Goal: Task Accomplishment & Management: Manage account settings

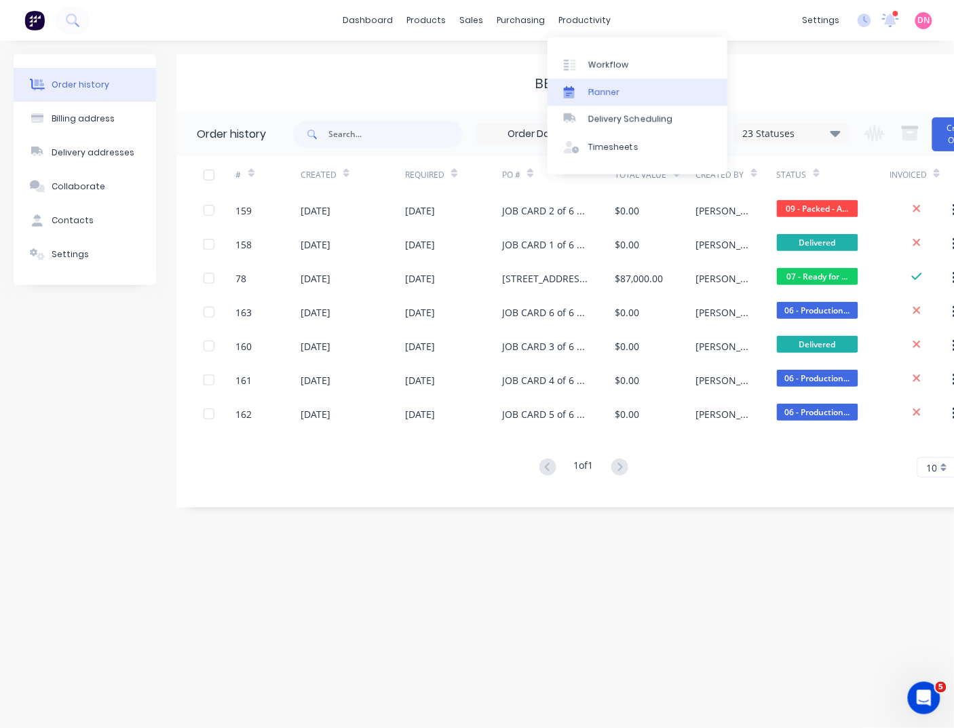
click at [599, 99] on link "Planner" at bounding box center [638, 92] width 180 height 27
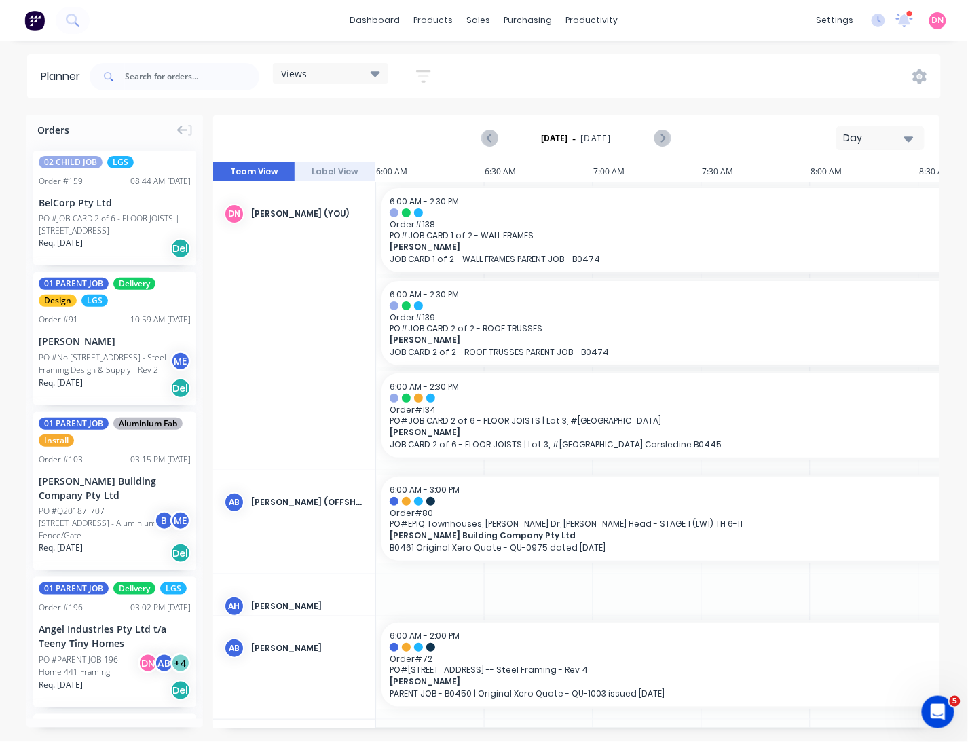
scroll to position [0, 652]
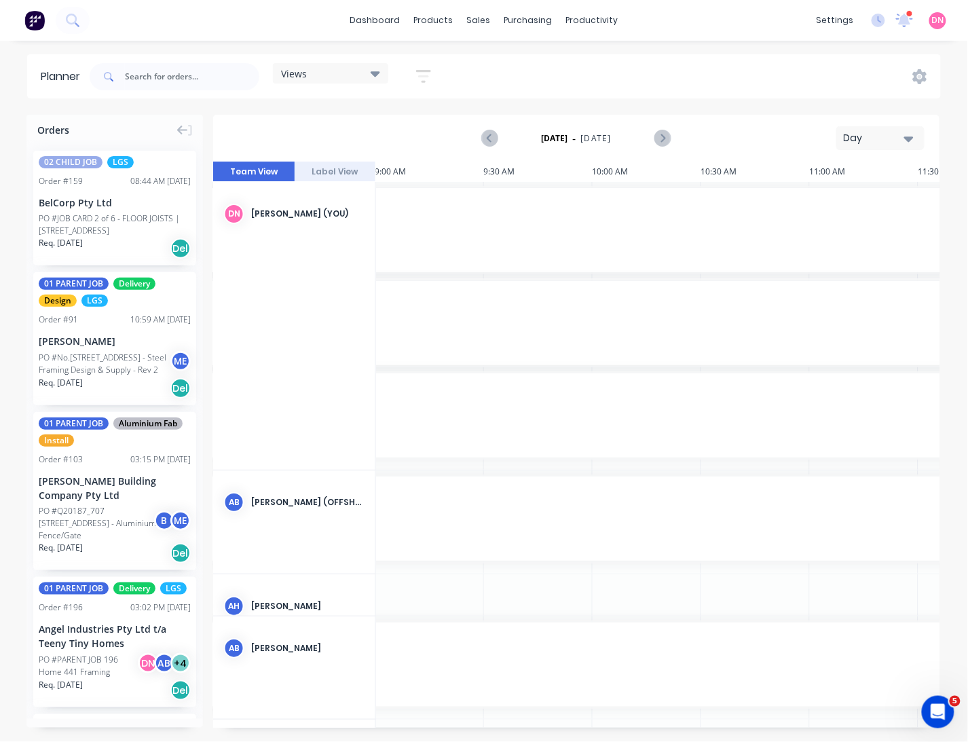
click at [358, 73] on div "Views" at bounding box center [330, 73] width 99 height 12
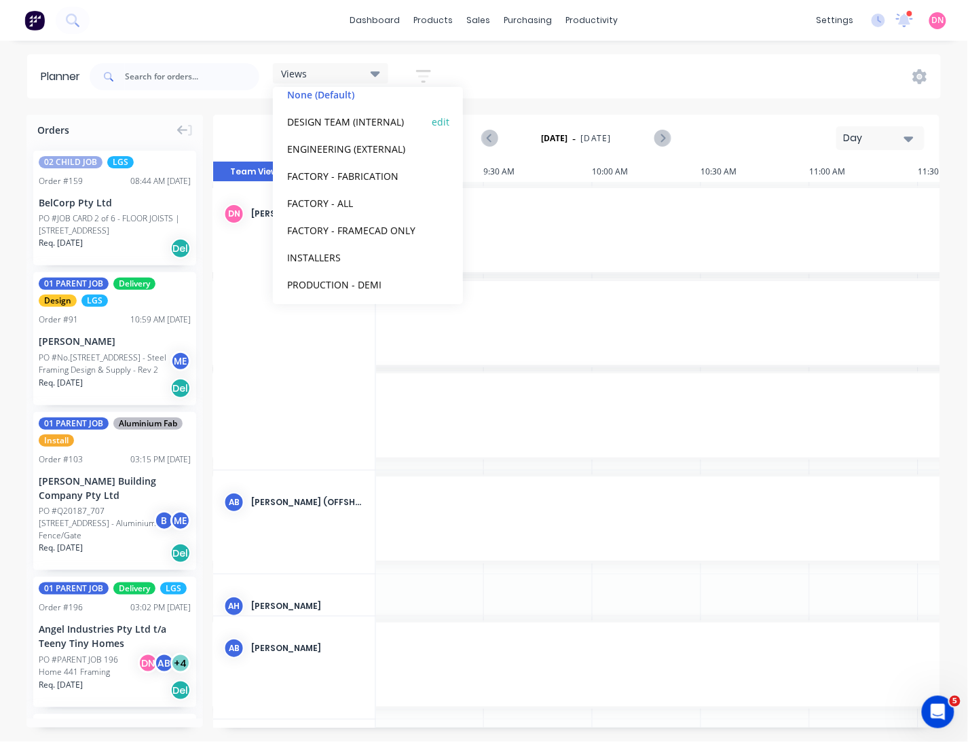
scroll to position [85, 0]
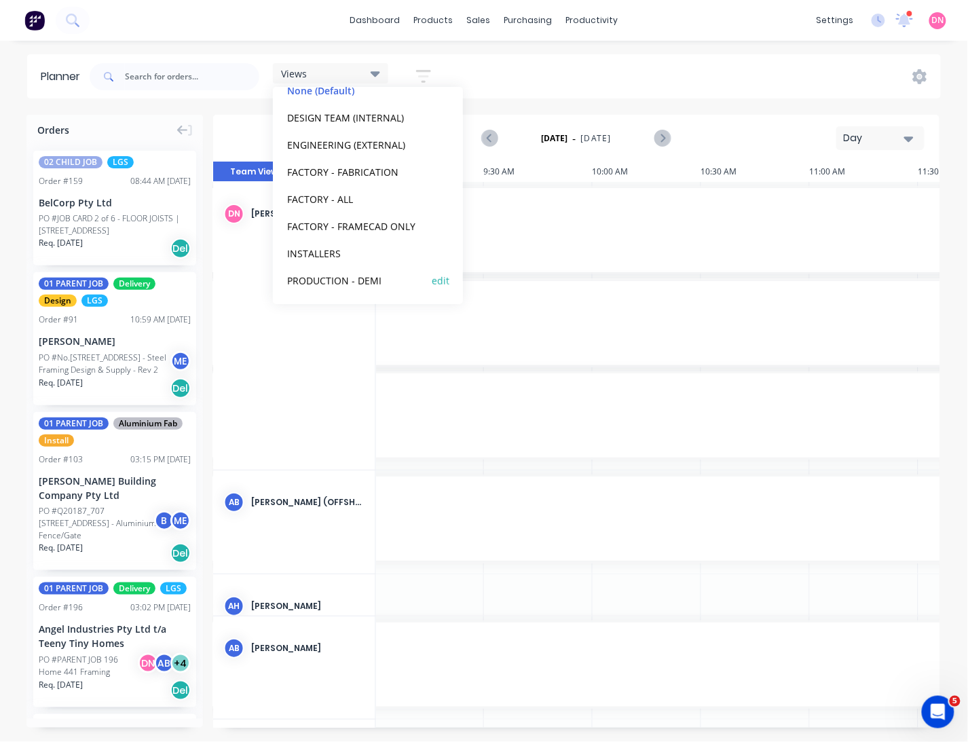
click at [375, 280] on button "PRODUCTION - DEMI" at bounding box center [355, 280] width 145 height 16
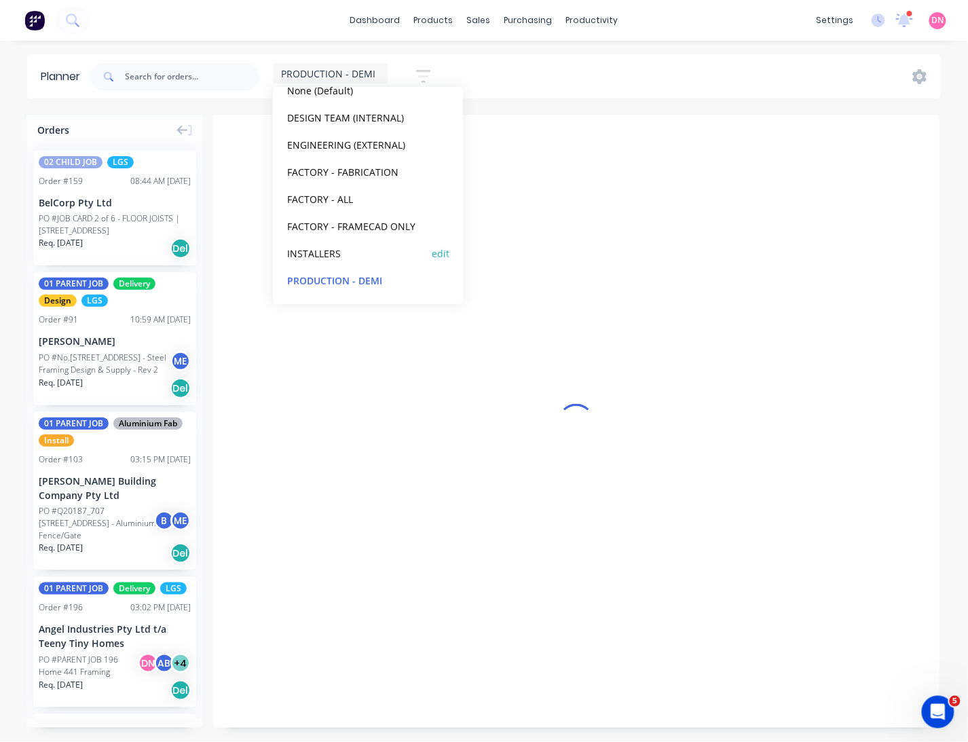
scroll to position [0, 1]
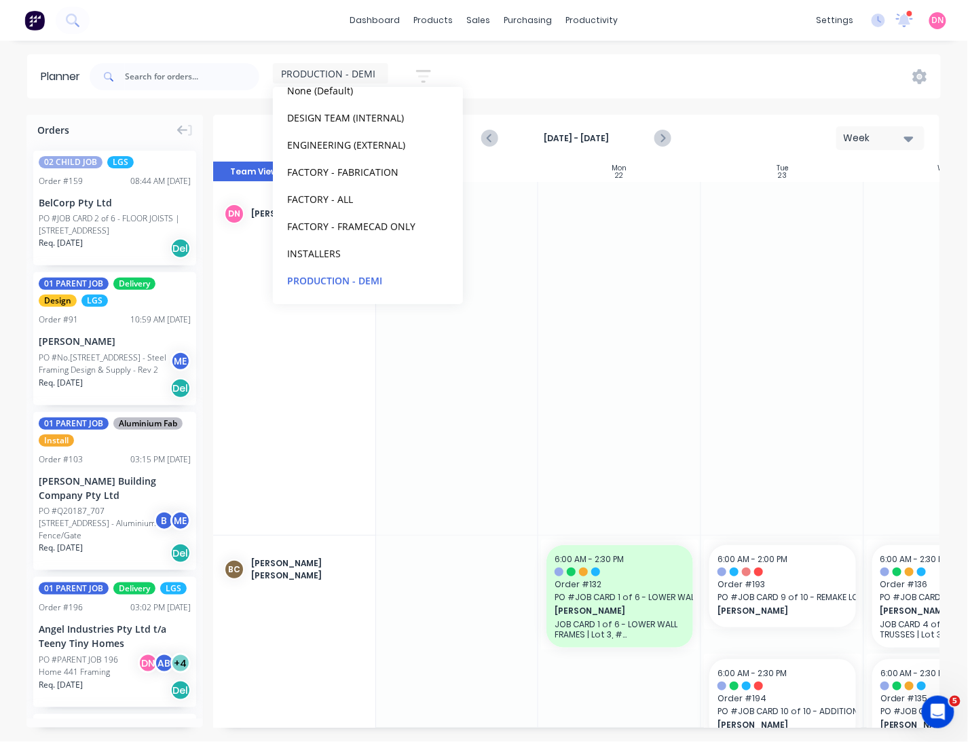
click at [542, 79] on div "PRODUCTION - DEMI Save new view None (Default) edit DESIGN TEAM (INTERNAL) edit…" at bounding box center [514, 76] width 854 height 41
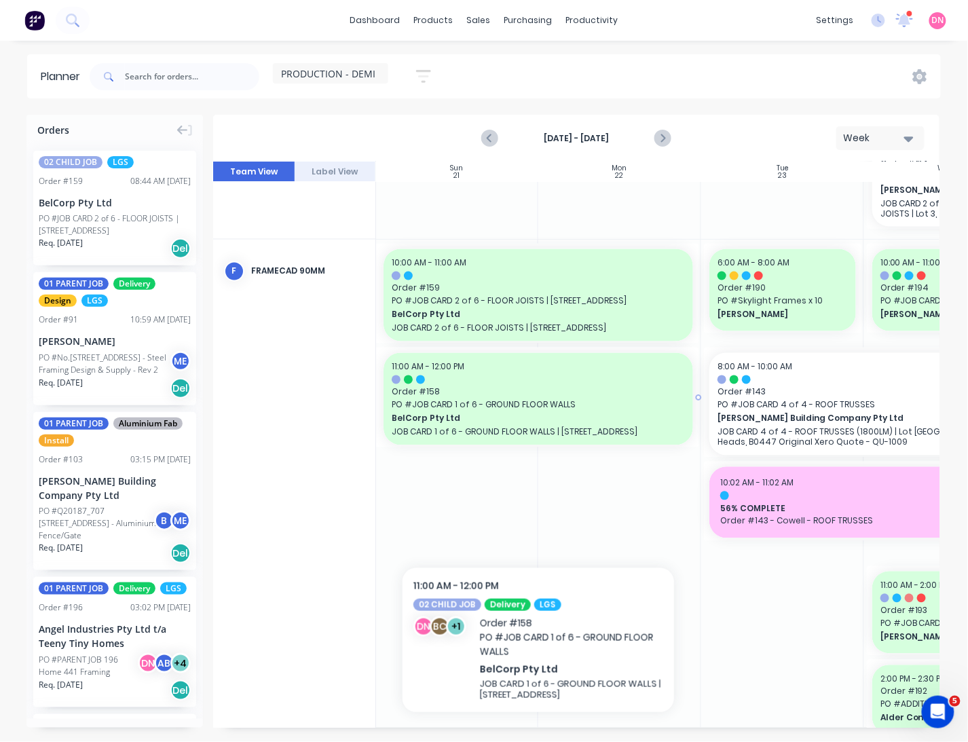
scroll to position [684, 1]
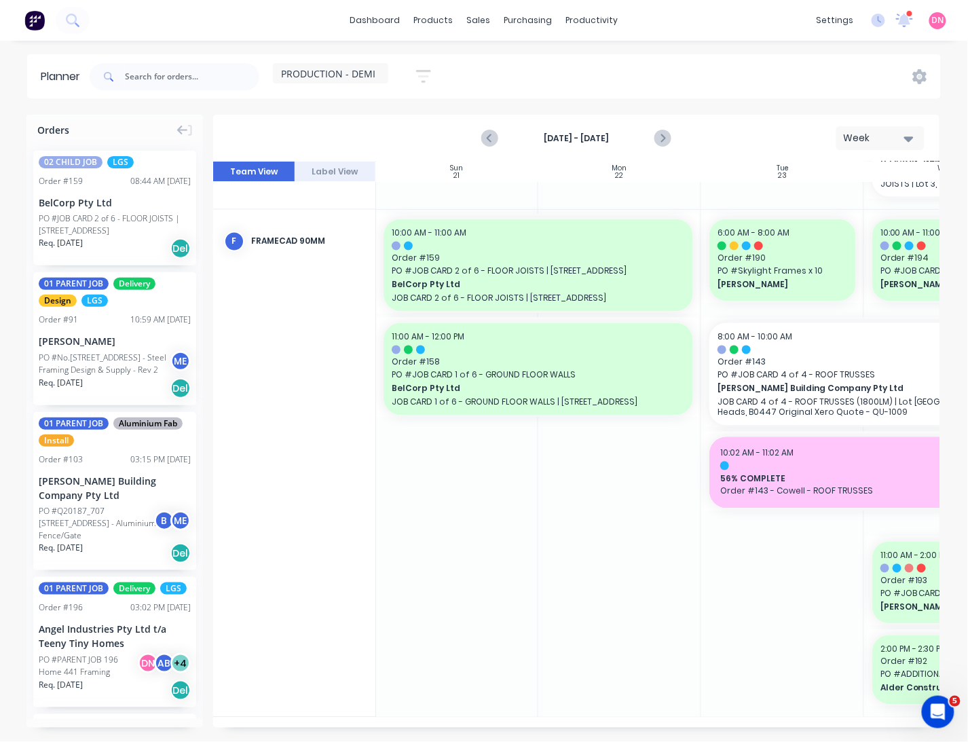
click at [421, 68] on icon "button" at bounding box center [423, 76] width 15 height 17
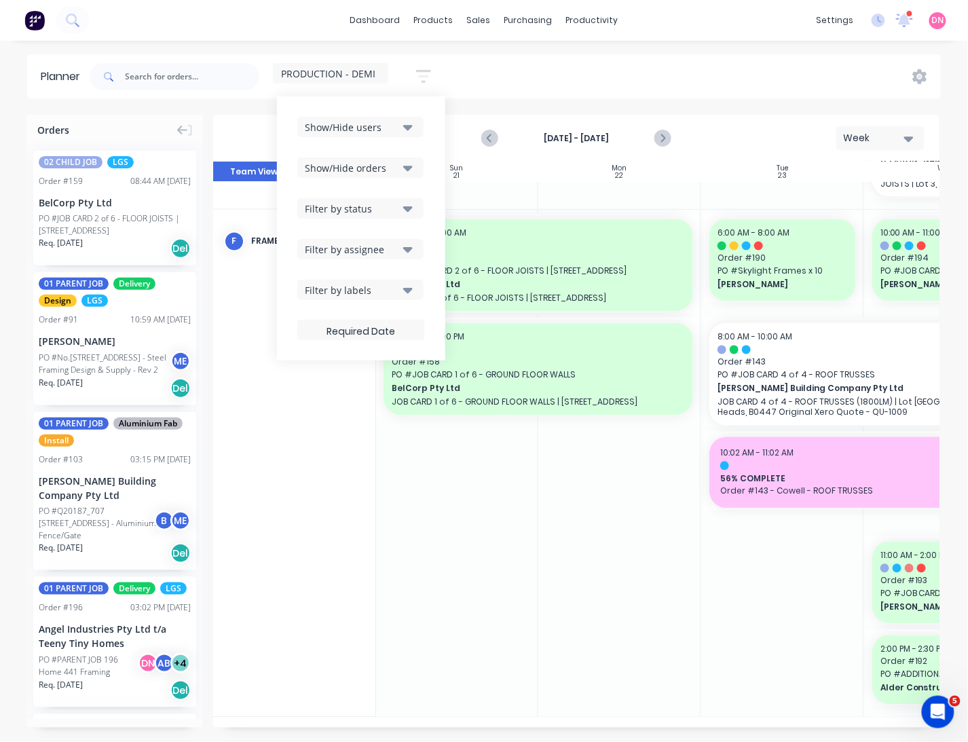
click at [399, 197] on div "Show/Hide users Show/Hide orders Filter by status Filter by assignee Filter by …" at bounding box center [361, 228] width 128 height 223
click at [399, 202] on div "Filter by status" at bounding box center [352, 209] width 94 height 14
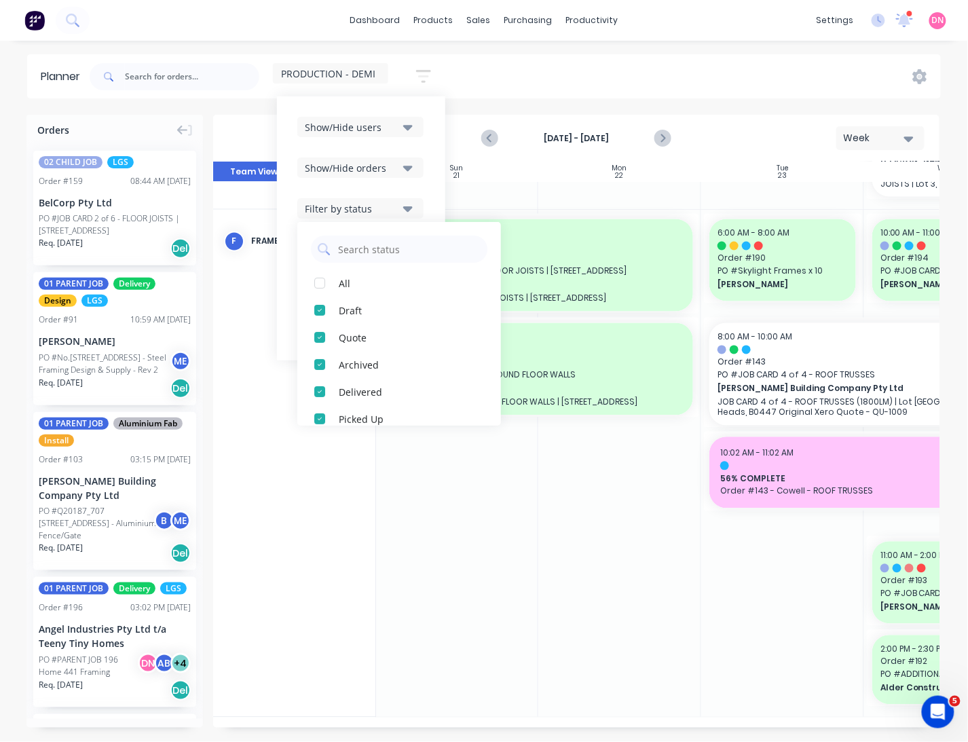
click at [399, 202] on div "Filter by status" at bounding box center [352, 209] width 94 height 14
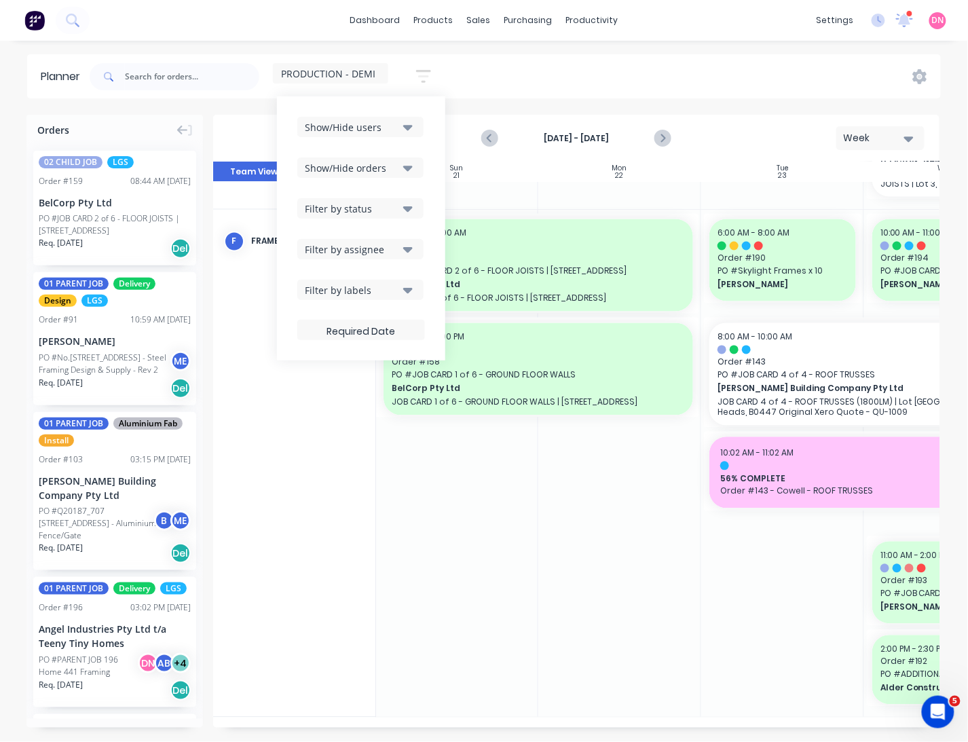
click at [409, 258] on button "Filter by assignee" at bounding box center [360, 249] width 126 height 20
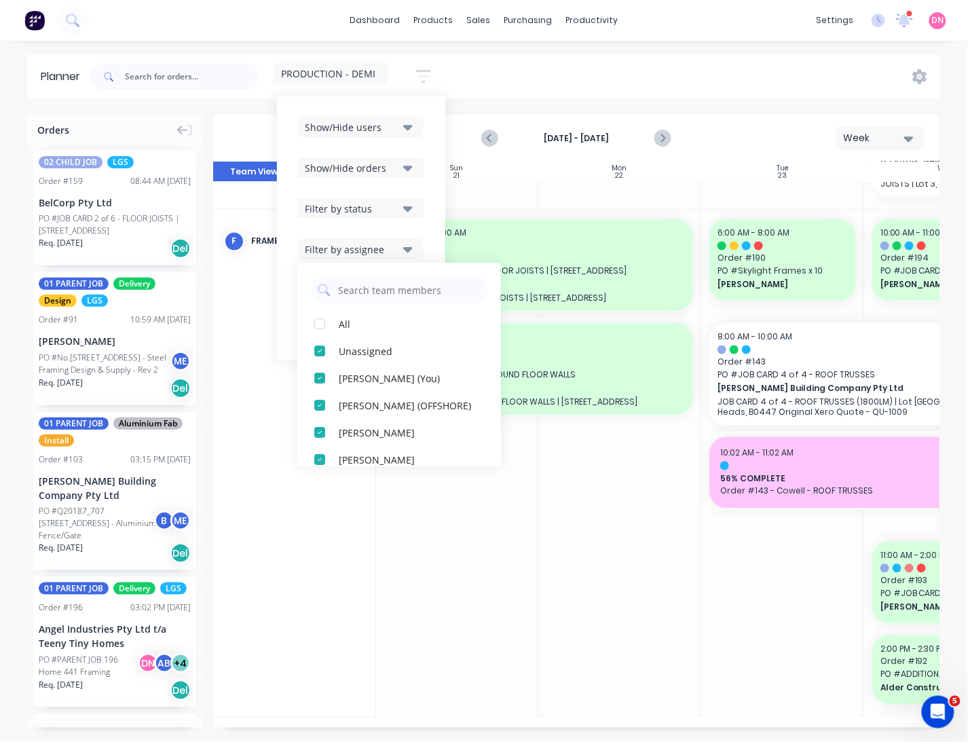
click at [409, 258] on button "Filter by assignee" at bounding box center [360, 249] width 126 height 20
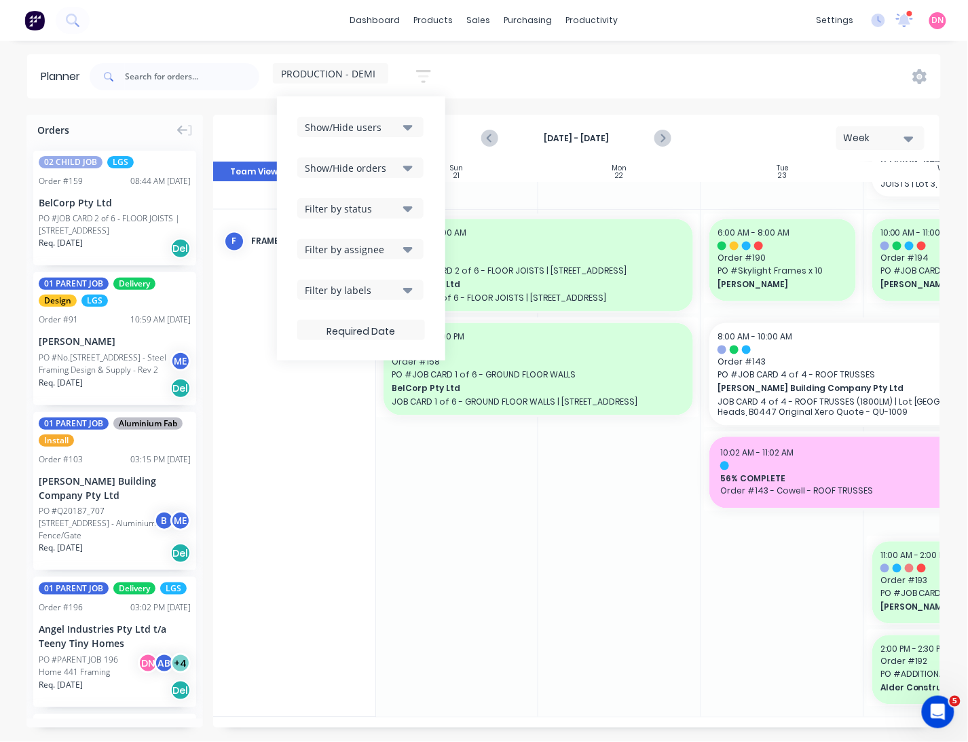
click at [411, 293] on icon "button" at bounding box center [408, 289] width 10 height 15
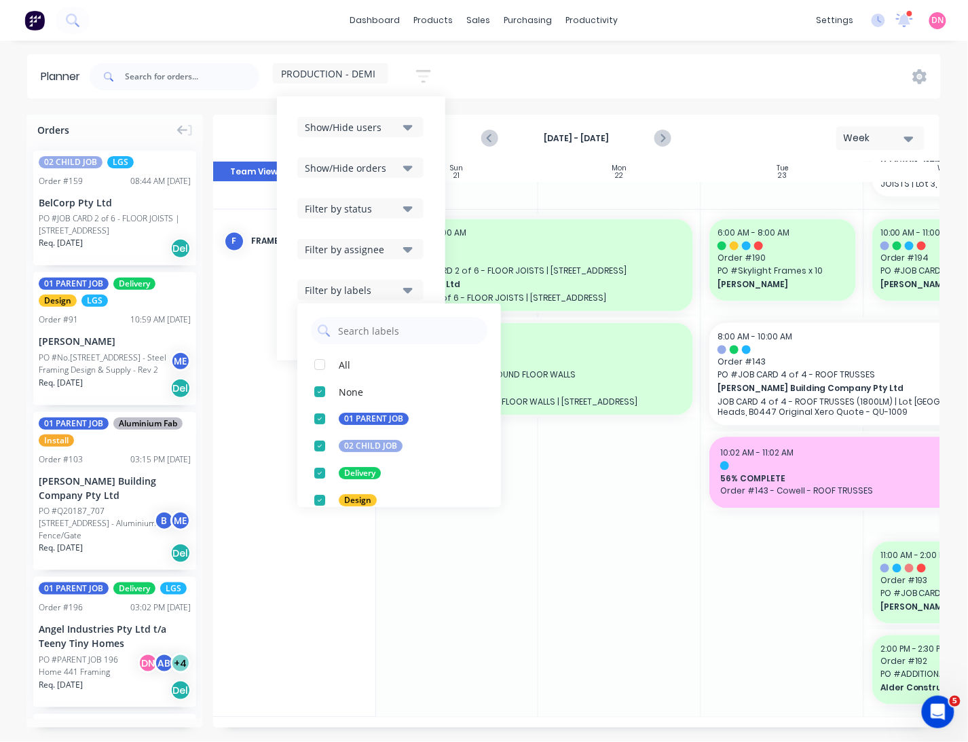
click at [411, 293] on icon "button" at bounding box center [408, 289] width 10 height 15
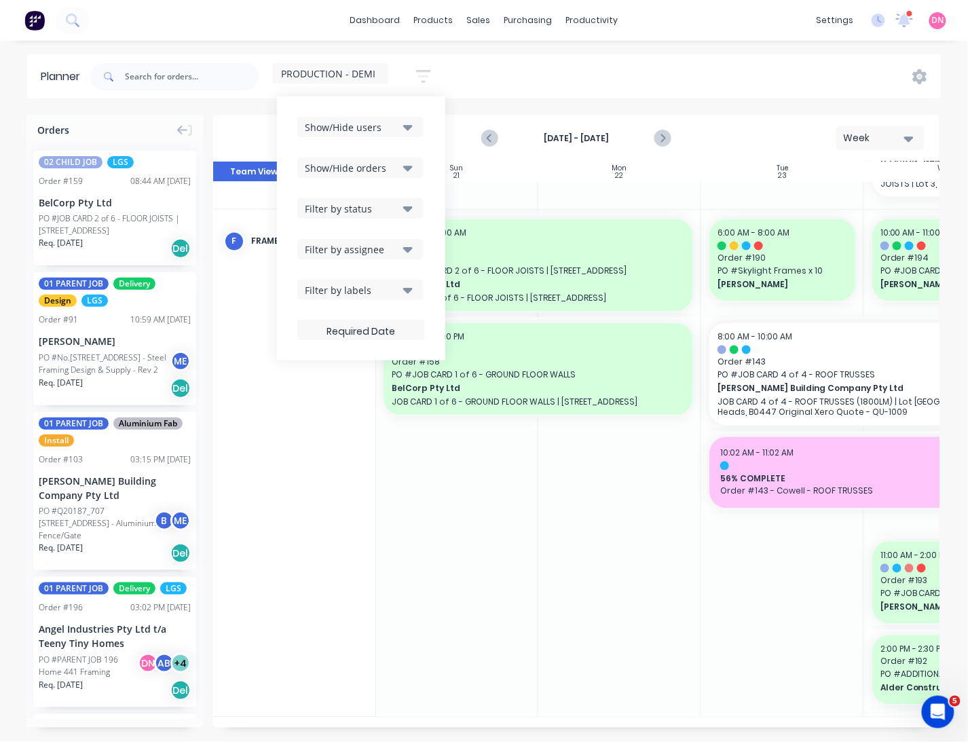
click at [403, 134] on button "Show/Hide users" at bounding box center [360, 127] width 126 height 20
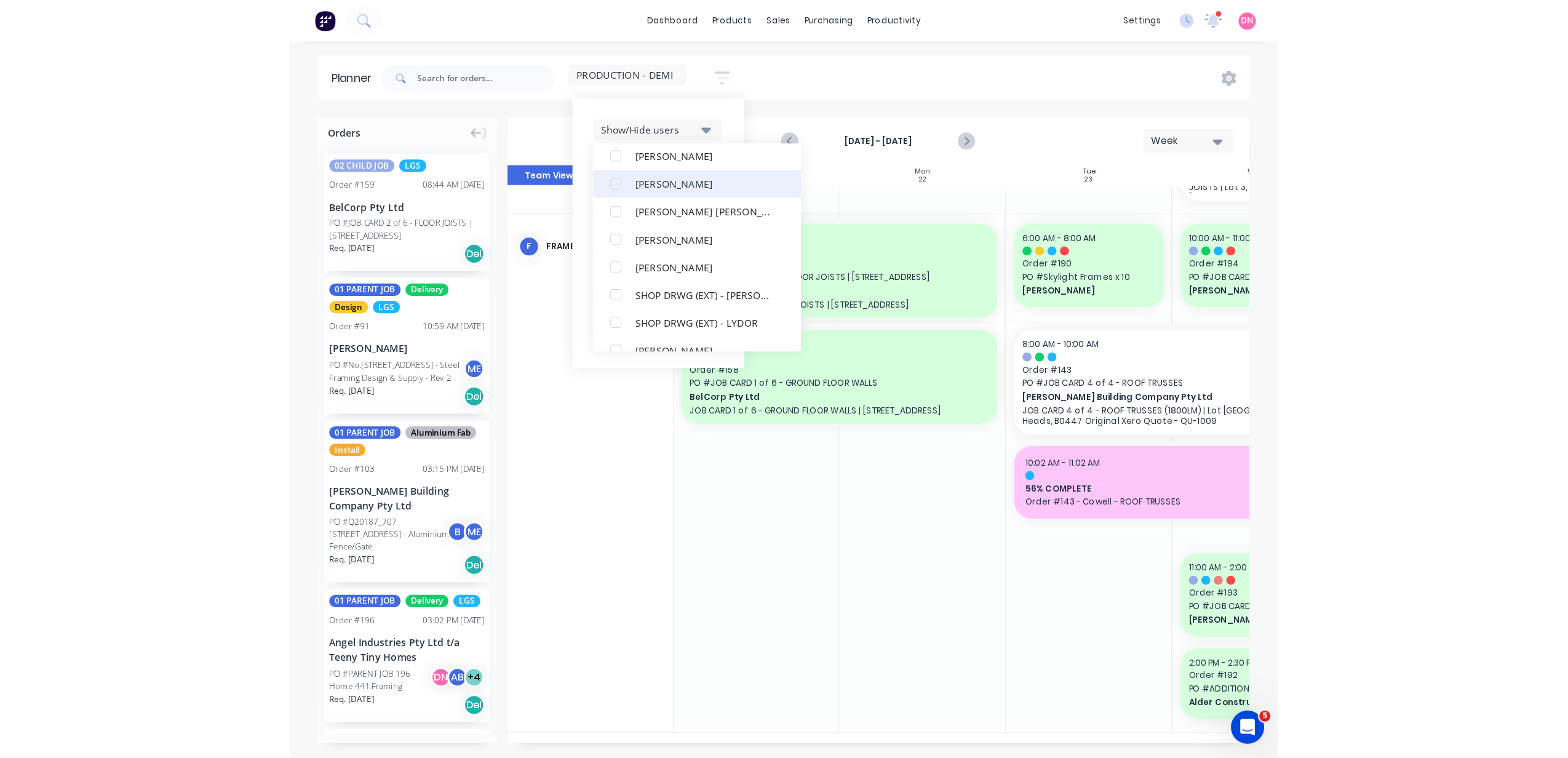
scroll to position [504, 0]
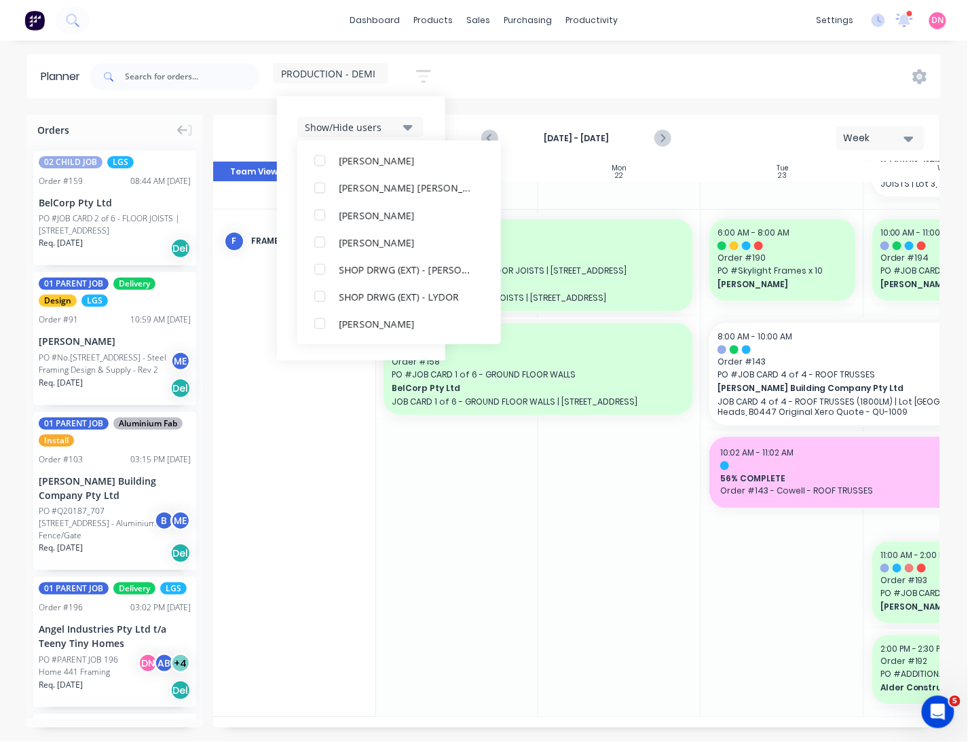
click at [506, 91] on div "PRODUCTION - DEMI Save new view None (Default) edit DESIGN TEAM (INTERNAL) edit…" at bounding box center [514, 76] width 854 height 41
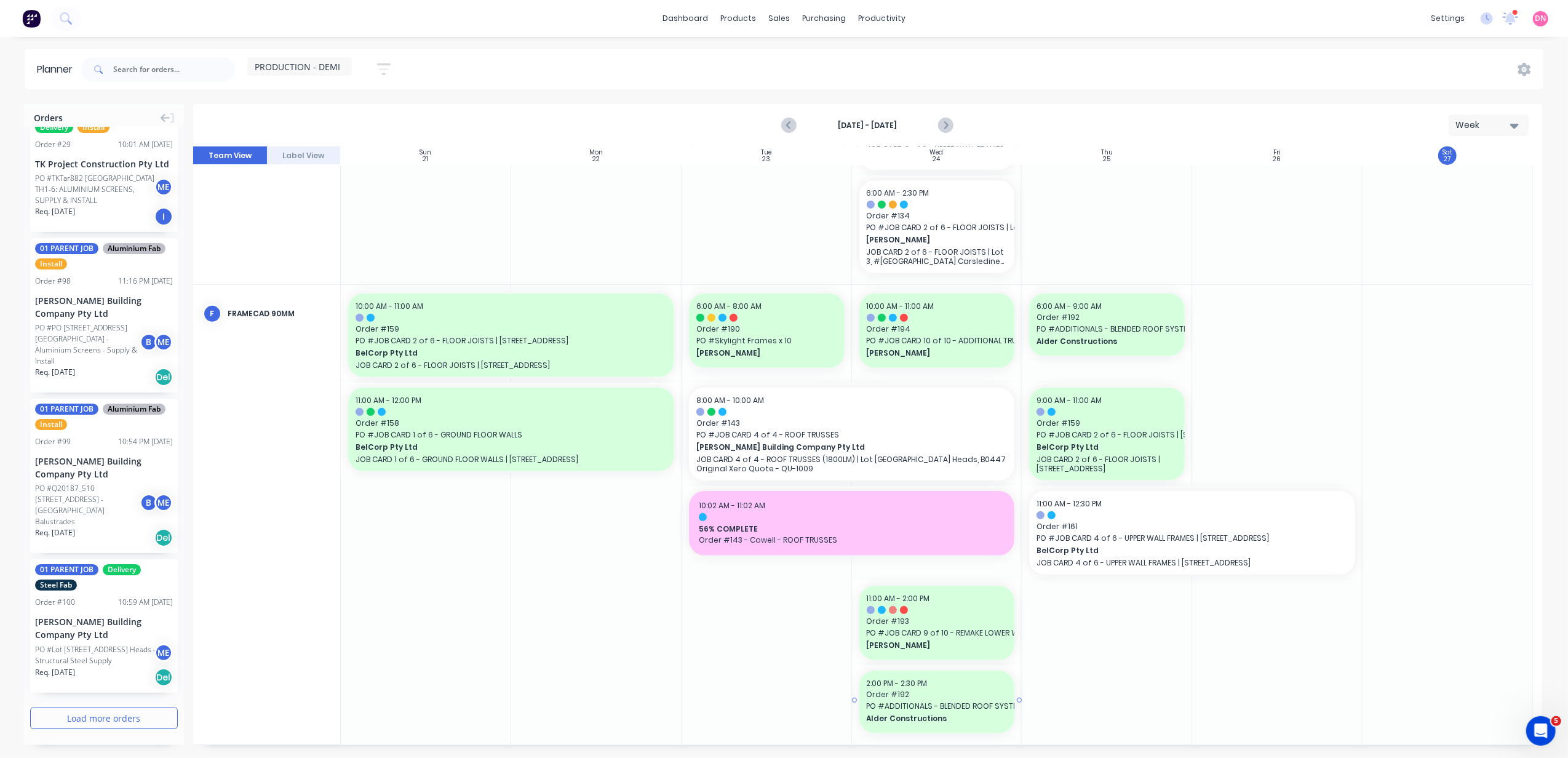
scroll to position [530, 0]
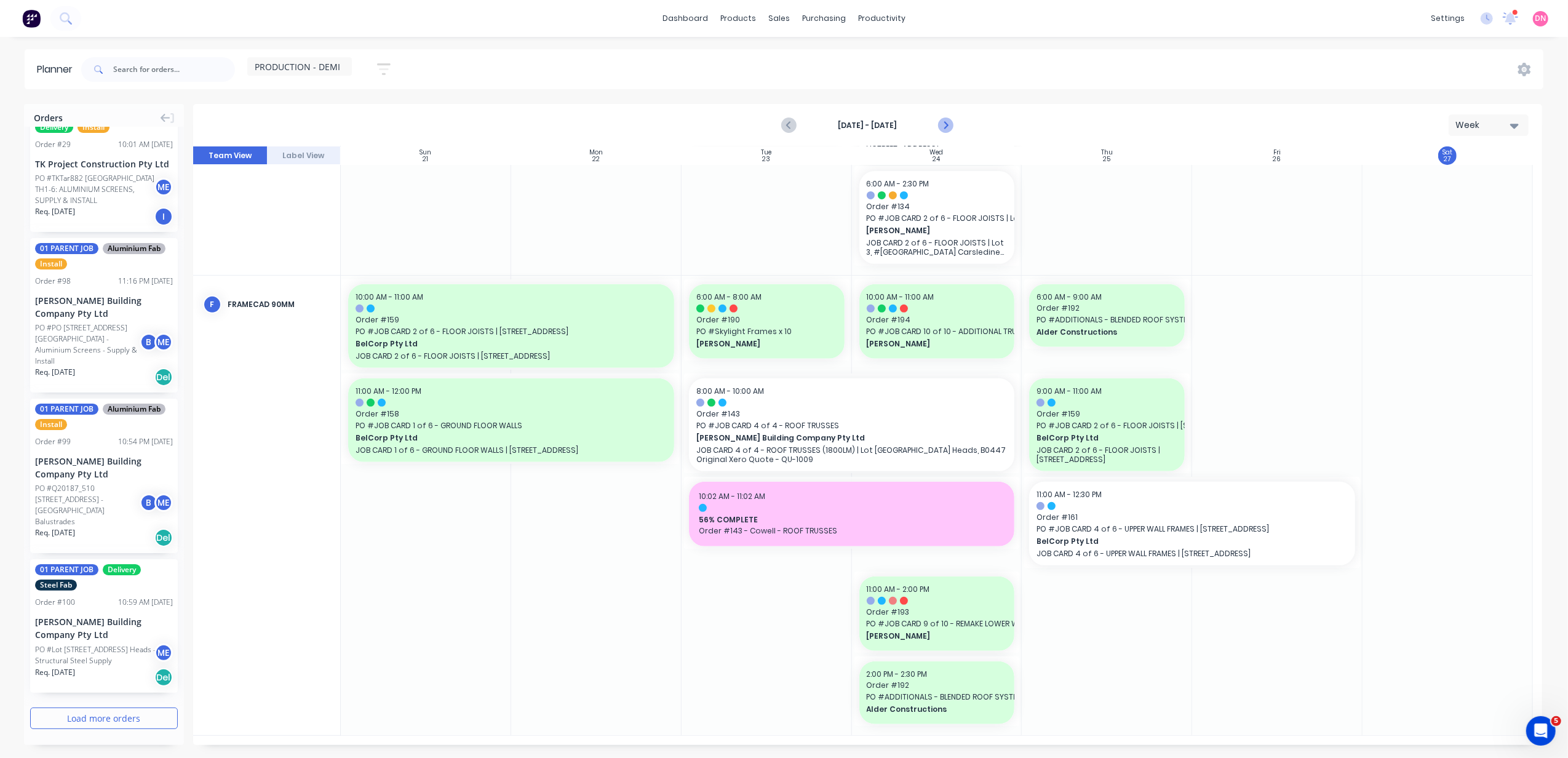
click at [876, 121] on icon "Next page" at bounding box center [945, 125] width 15 height 15
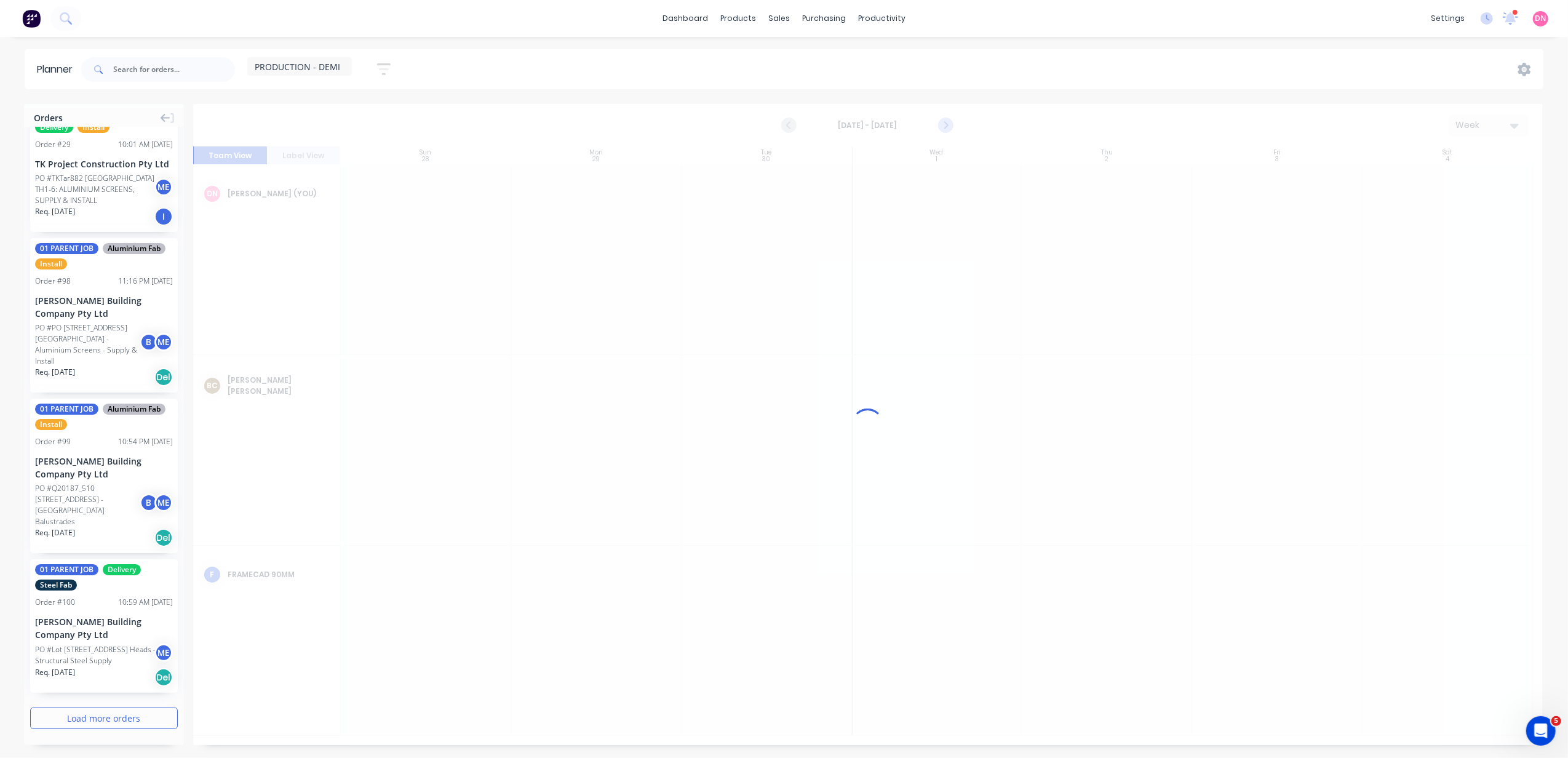
scroll to position [0, 0]
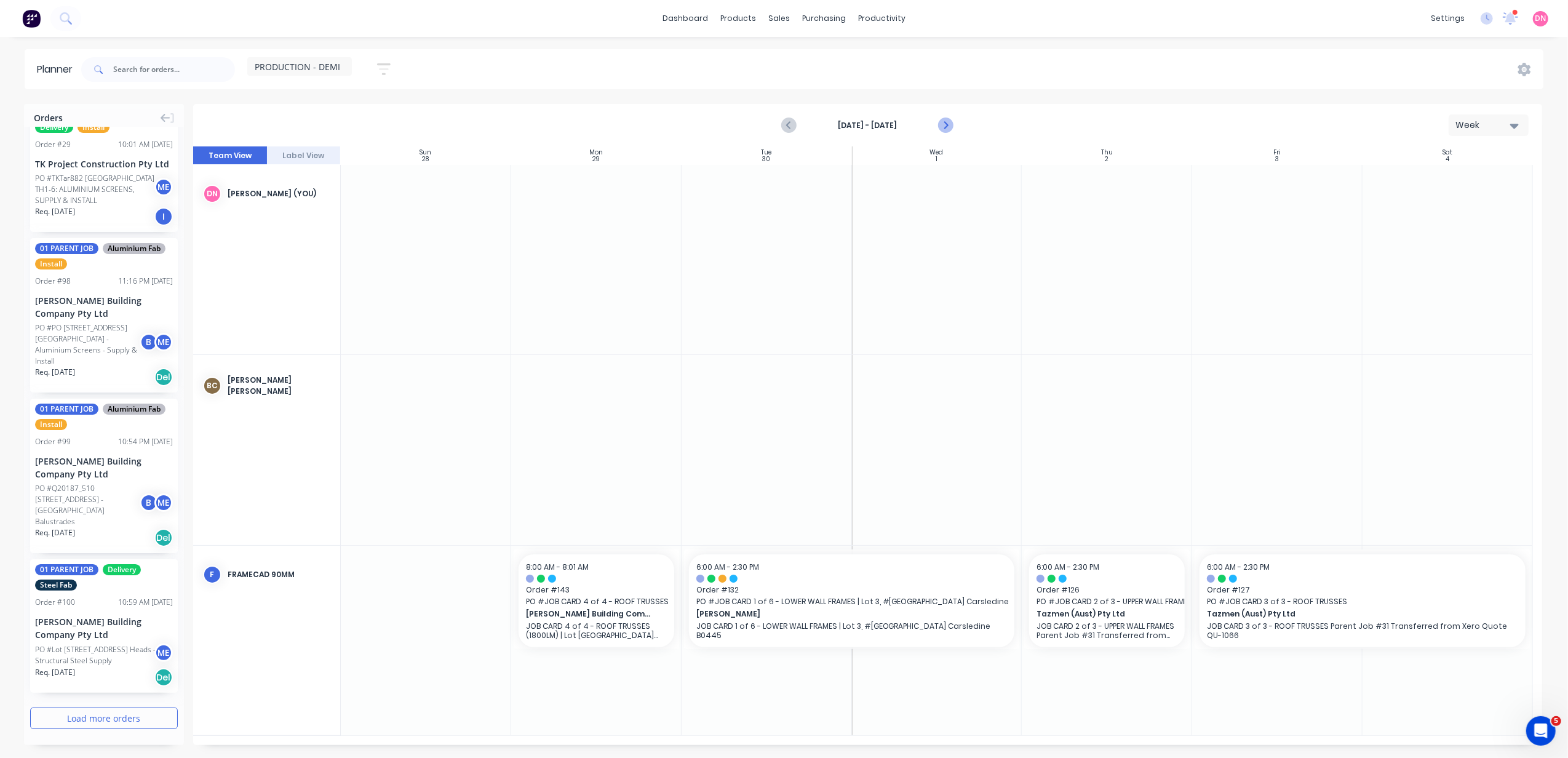
click at [876, 121] on icon "Next page" at bounding box center [945, 125] width 15 height 15
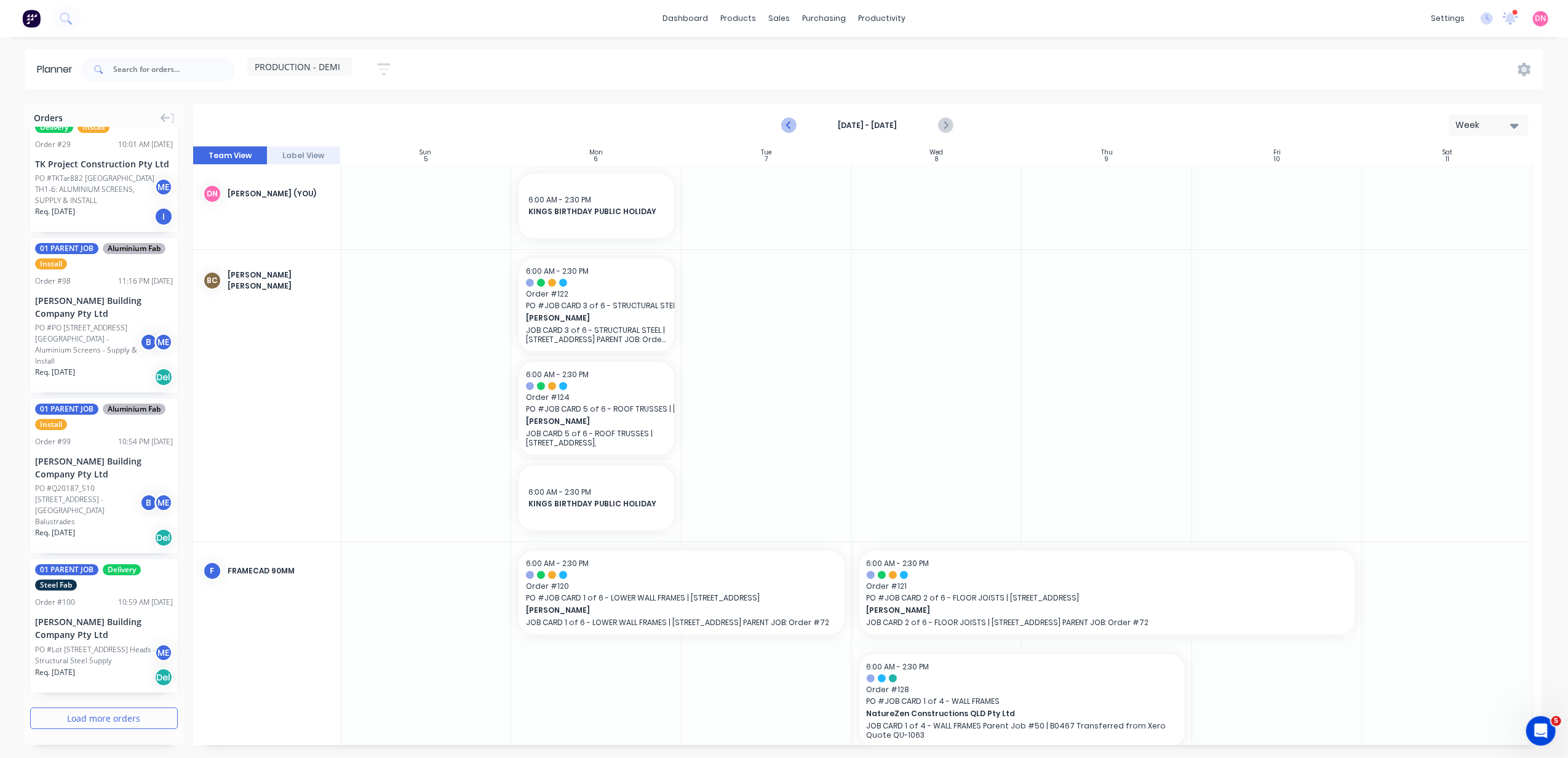
click at [784, 118] on icon "Previous page" at bounding box center [789, 125] width 15 height 15
click at [785, 121] on div "[DATE] - [DATE] Week Team View Label View Sun 5 [DATE] Mon 6 [DATE] Tue 7 [DATE…" at bounding box center [867, 424] width 1349 height 641
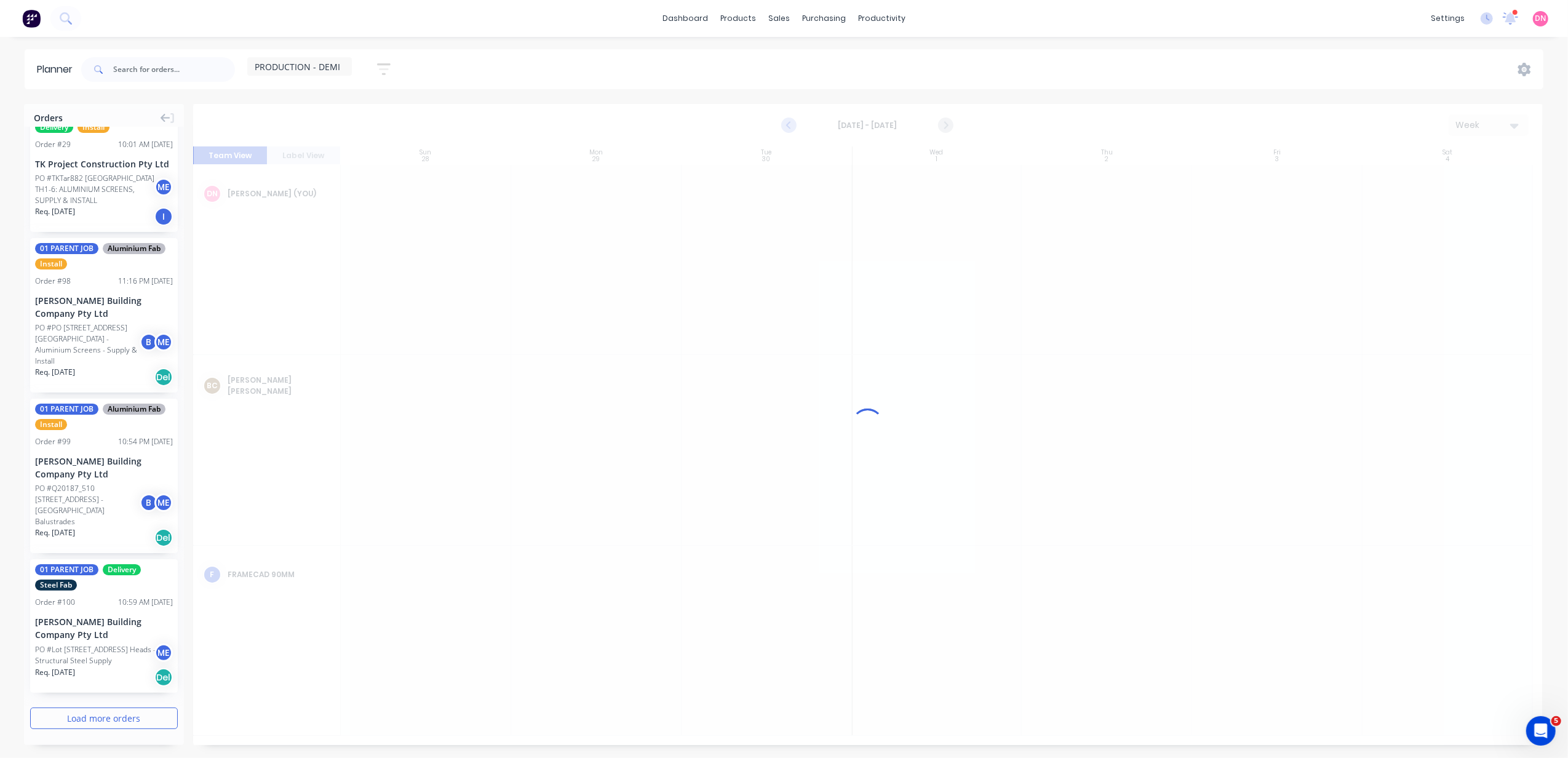
click at [785, 121] on div at bounding box center [867, 424] width 1349 height 641
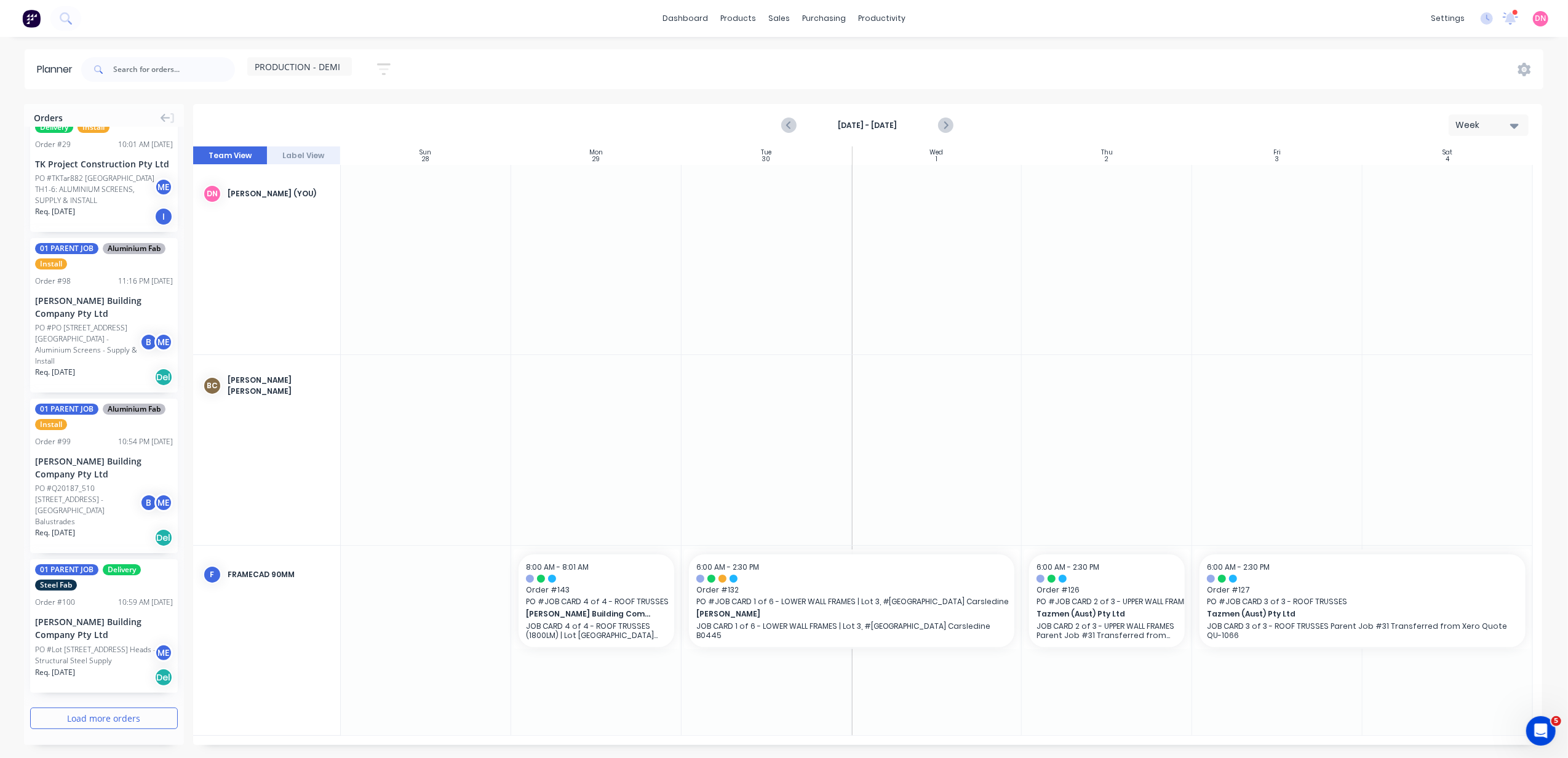
click at [383, 72] on icon "button" at bounding box center [383, 69] width 14 height 15
click at [372, 259] on icon "button" at bounding box center [370, 262] width 9 height 14
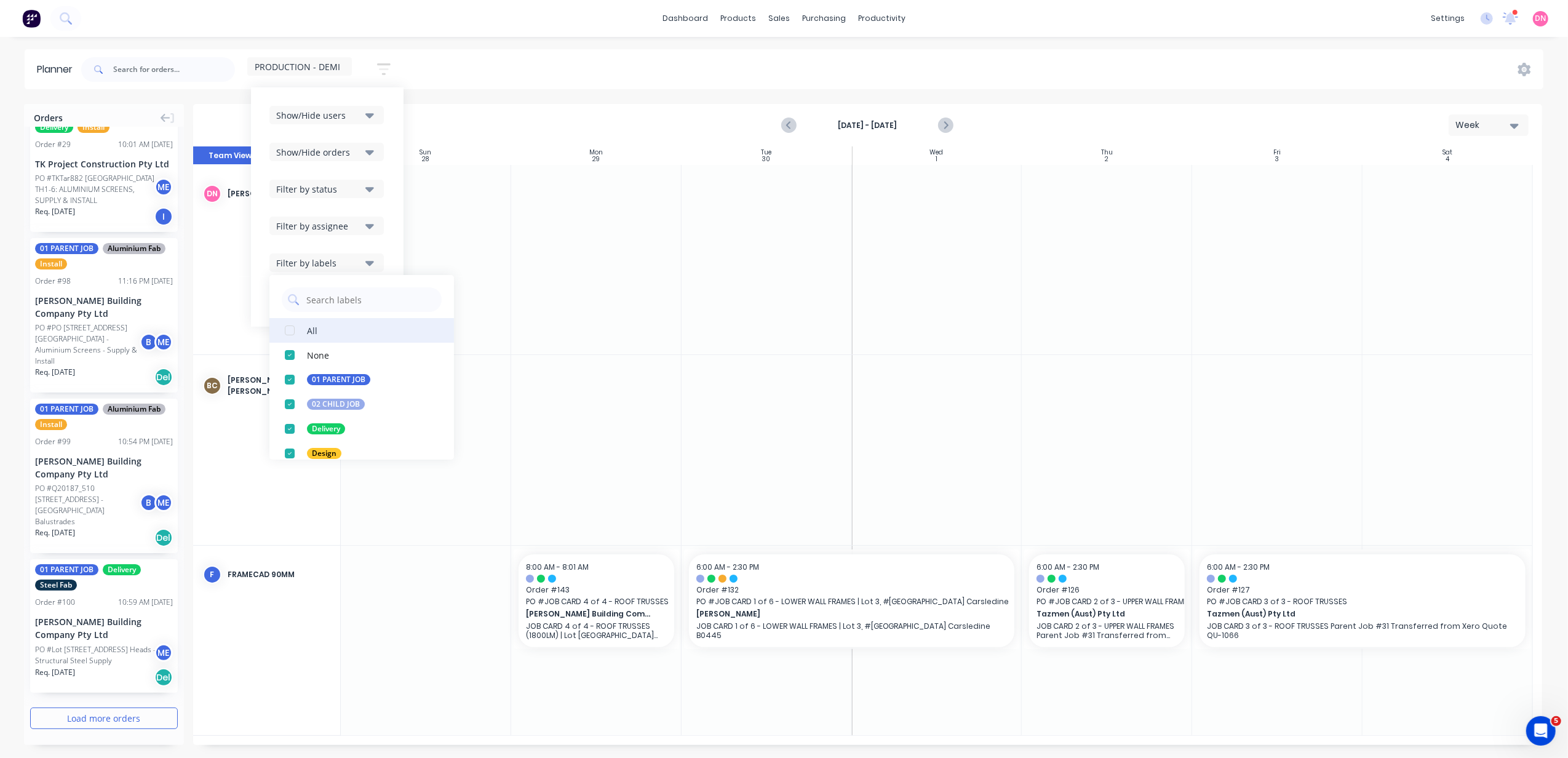
click at [295, 330] on div "button" at bounding box center [289, 330] width 24 height 24
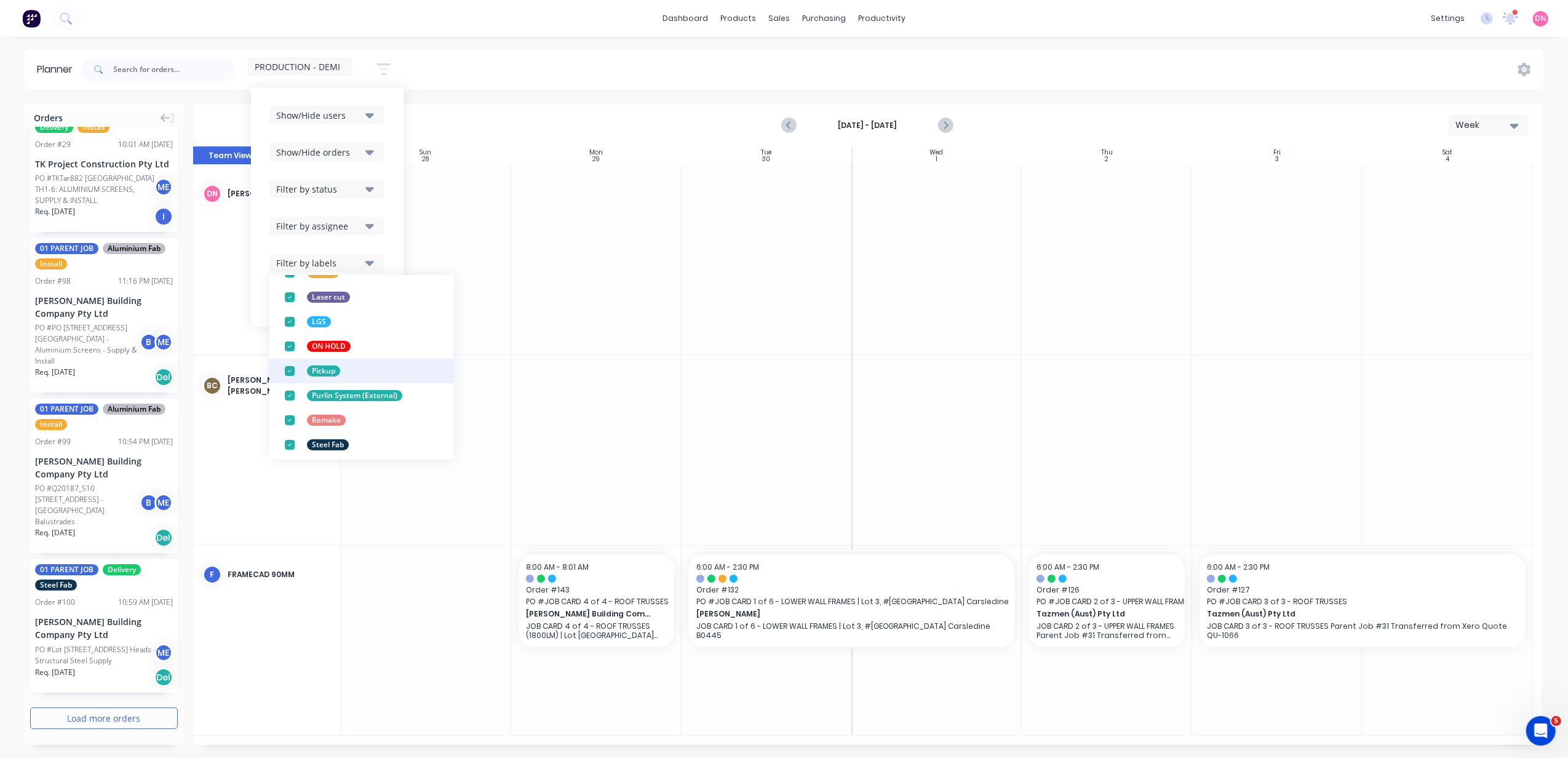
scroll to position [258, 0]
click at [377, 241] on div "Show/Hide users Show/Hide orders Filter by status Filter by assignee Filter by …" at bounding box center [327, 207] width 116 height 202
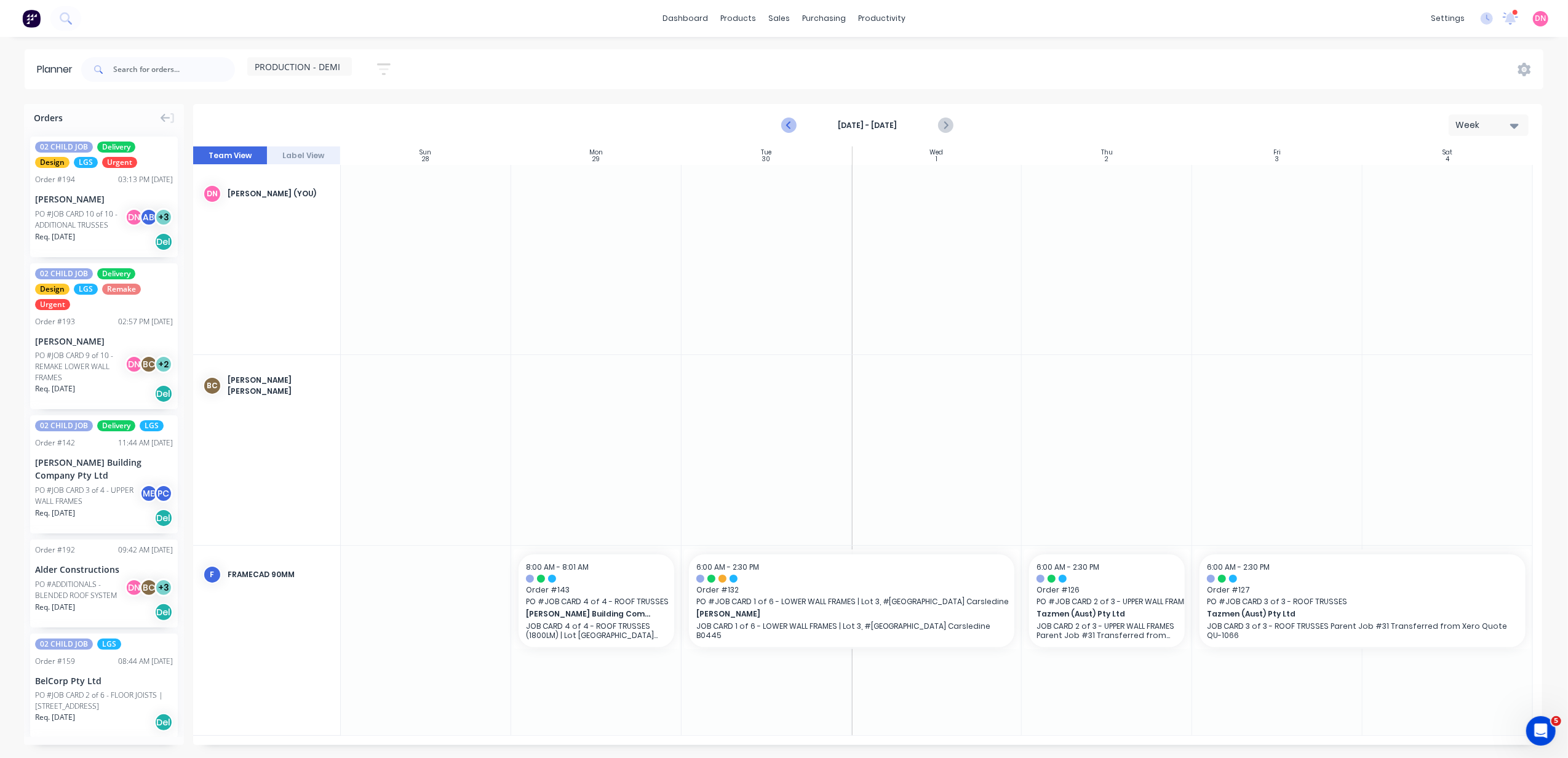
click at [788, 131] on icon "Previous page" at bounding box center [789, 125] width 15 height 15
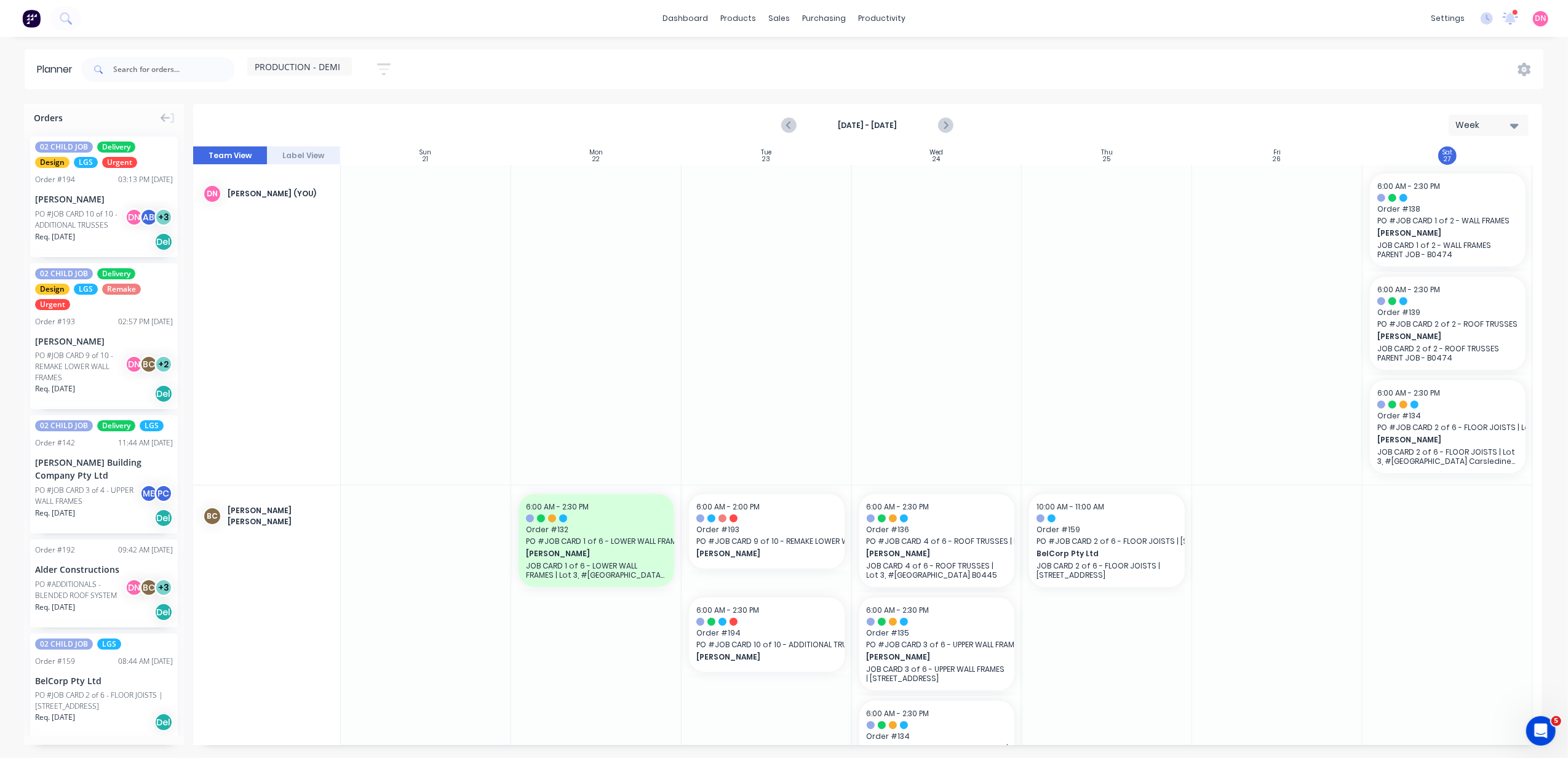
click at [386, 73] on icon "button" at bounding box center [383, 69] width 14 height 12
click at [335, 66] on span "PRODUCTION - DEMI" at bounding box center [297, 67] width 85 height 13
click at [392, 251] on button "edit" at bounding box center [400, 254] width 16 height 13
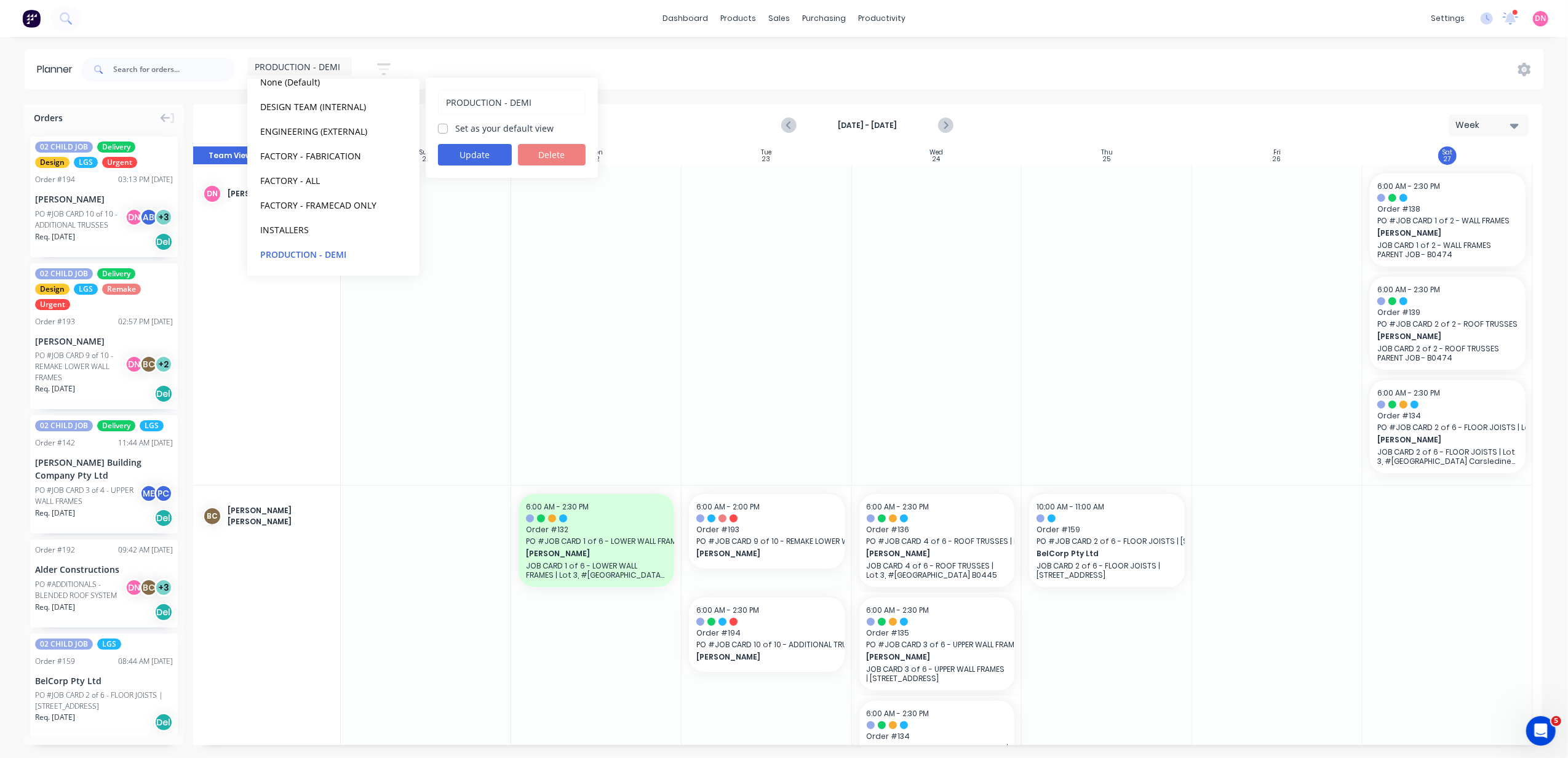
click at [486, 141] on div "PRODUCTION - DEMI Set as your default view Update Delete" at bounding box center [512, 128] width 172 height 101
click at [486, 158] on button "Update" at bounding box center [474, 155] width 73 height 22
